Goal: Task Accomplishment & Management: Use online tool/utility

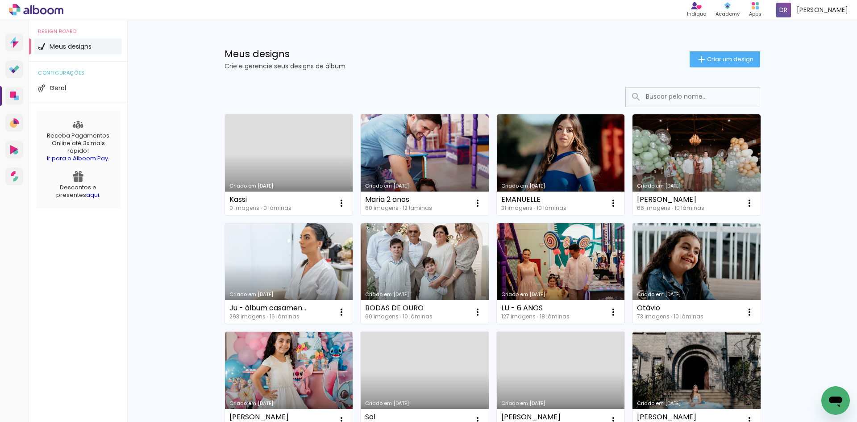
click at [324, 258] on link "Criado em [DATE]" at bounding box center [289, 273] width 128 height 101
